Goal: Entertainment & Leisure: Consume media (video, audio)

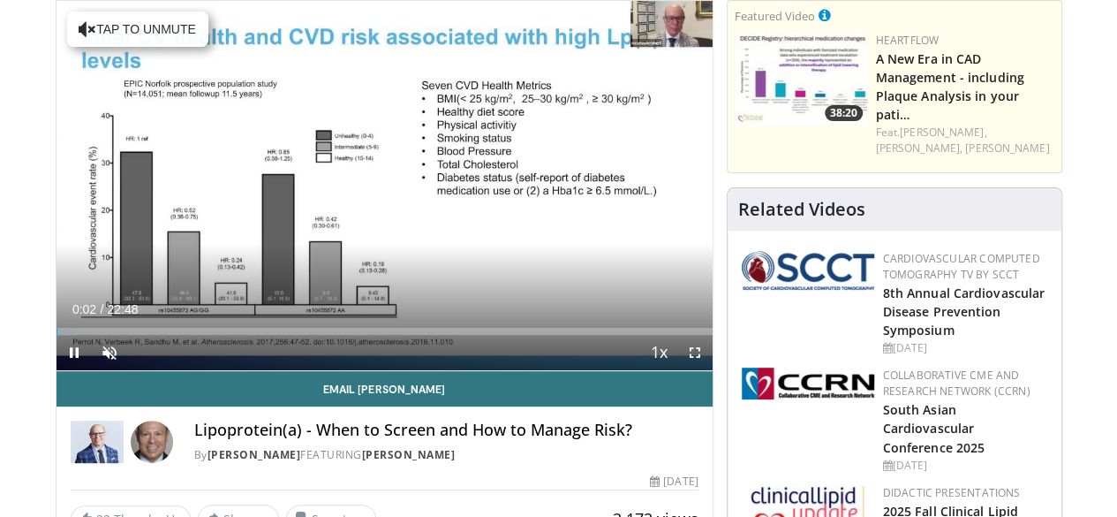
scroll to position [207, 0]
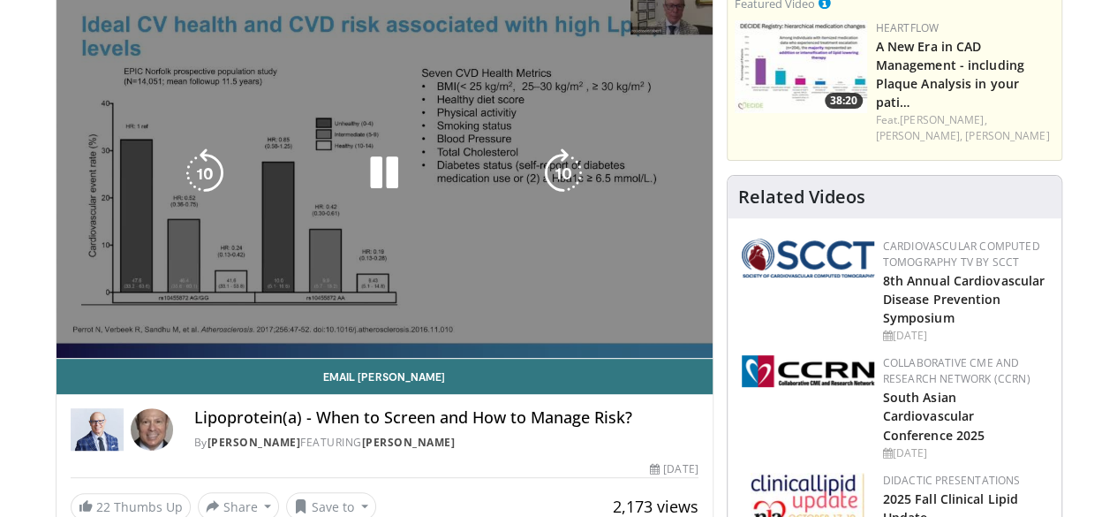
click at [570, 193] on icon "Video Player" at bounding box center [563, 172] width 49 height 49
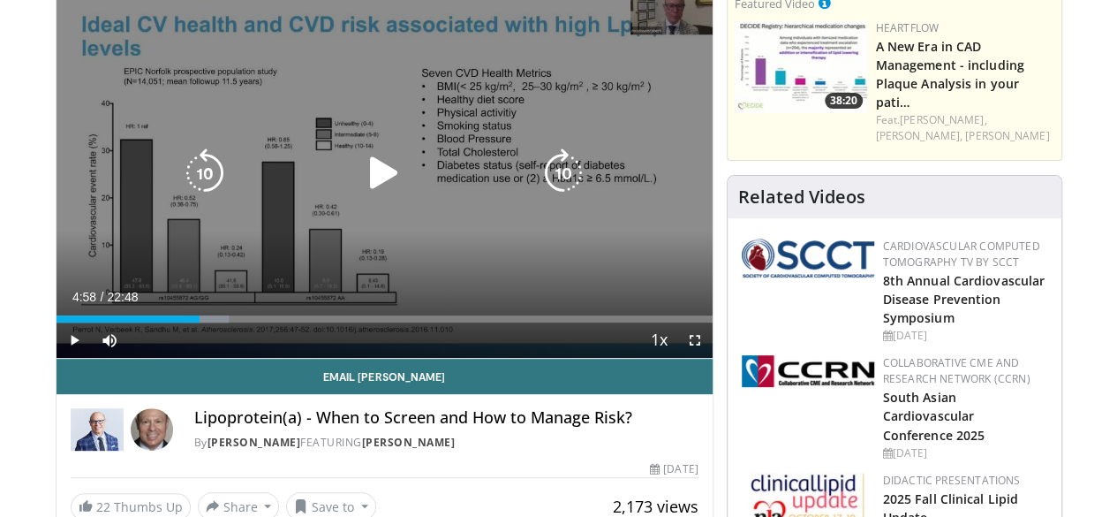
click at [375, 196] on icon "Video Player" at bounding box center [383, 172] width 49 height 49
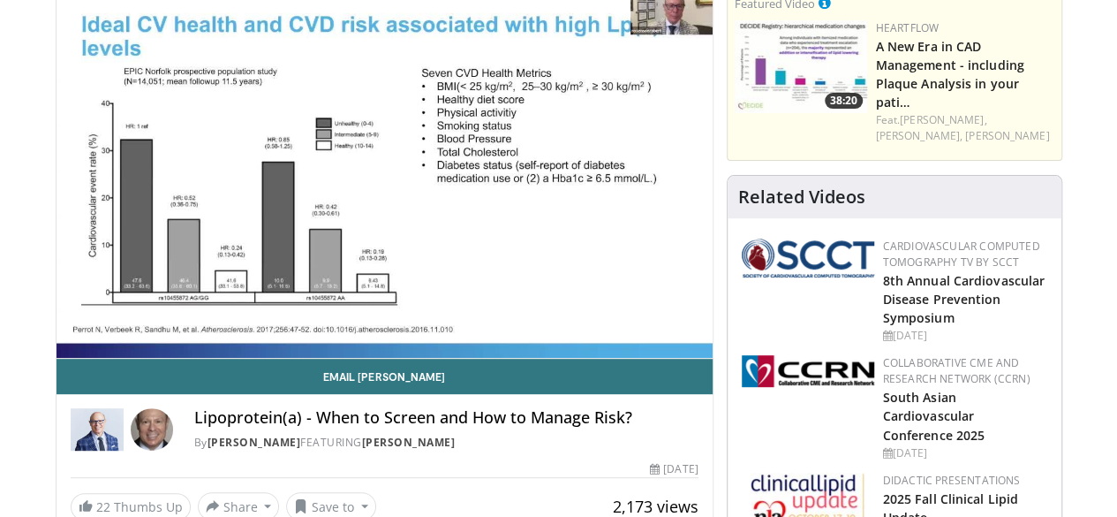
click at [339, 343] on div "Loaded : 78.20% 16:42" at bounding box center [385, 349] width 656 height 17
click at [117, 330] on div "Current Time 10:29 / Duration 22:48" at bounding box center [385, 332] width 656 height 16
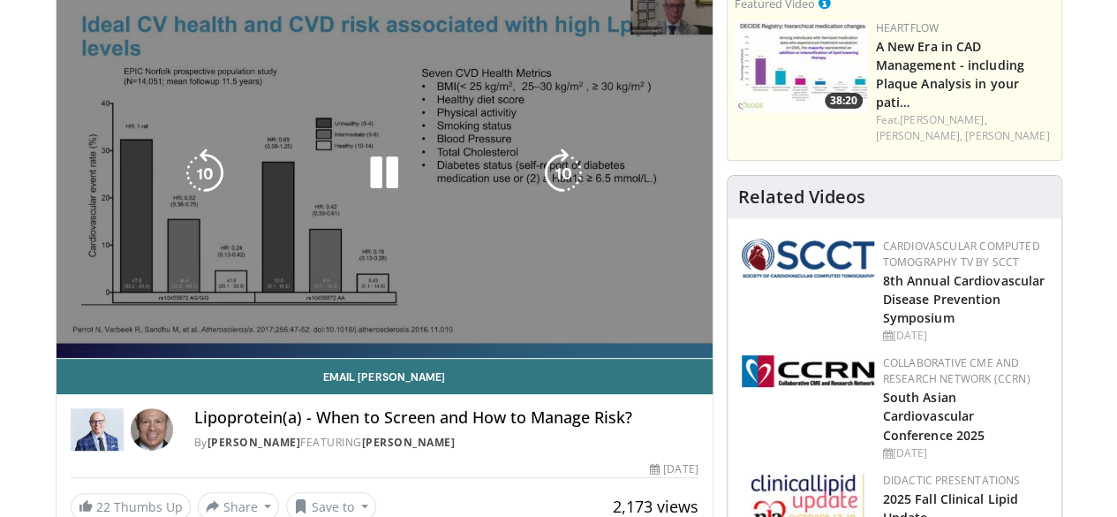
click at [360, 309] on div "10 seconds Tap to unmute" at bounding box center [385, 173] width 656 height 369
